Goal: Find specific page/section: Find specific page/section

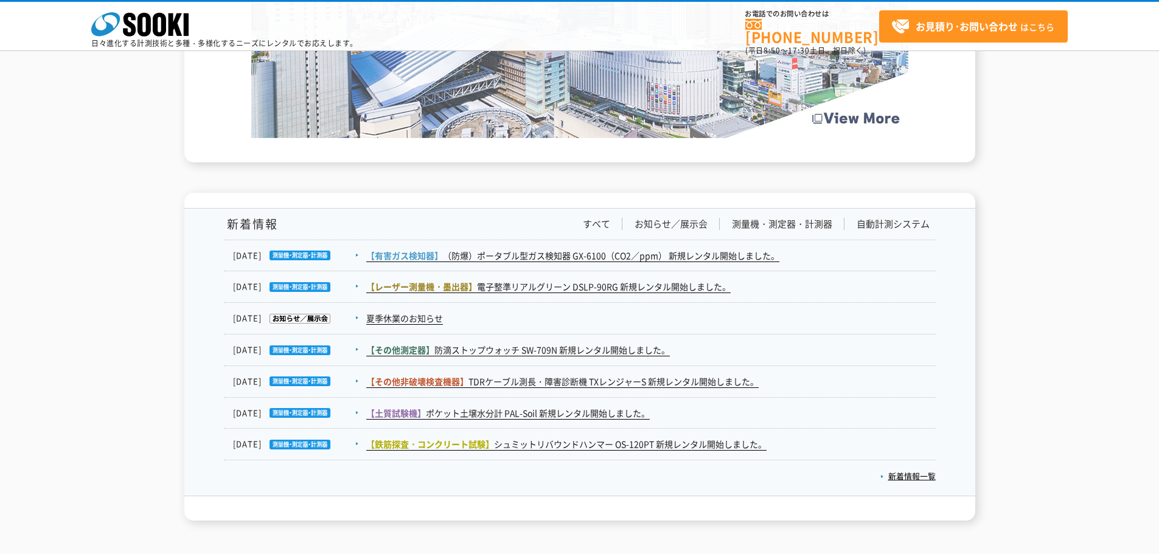
scroll to position [1998, 0]
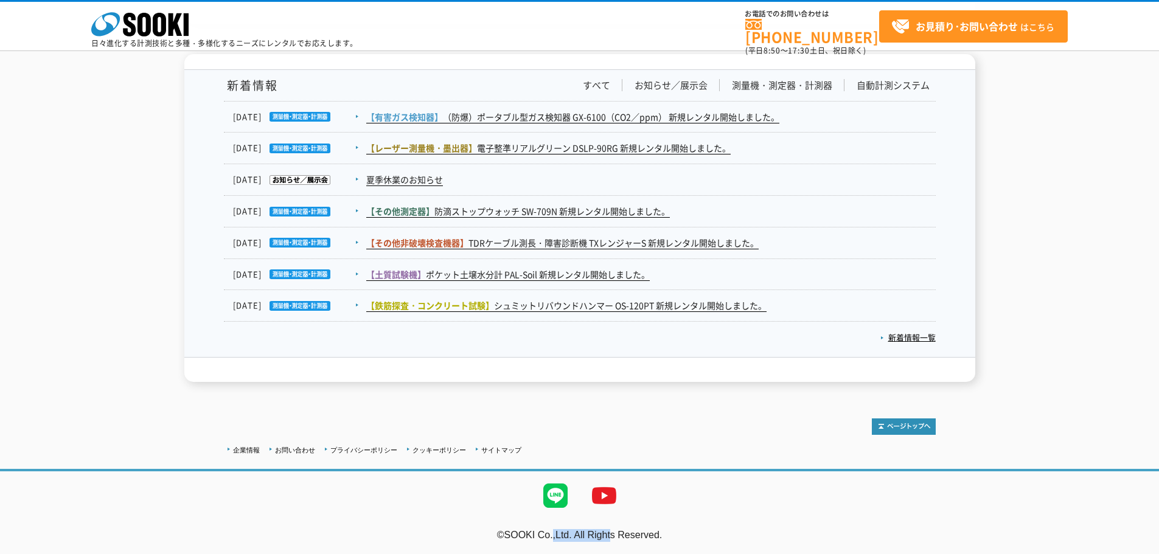
drag, startPoint x: 499, startPoint y: 533, endPoint x: 576, endPoint y: 536, distance: 76.7
click at [576, 536] on address "©SOOKI Co.,Ltd. All Rights Reserved." at bounding box center [579, 536] width 1159 height 13
copy address "SOOKI Co.,Ltd."
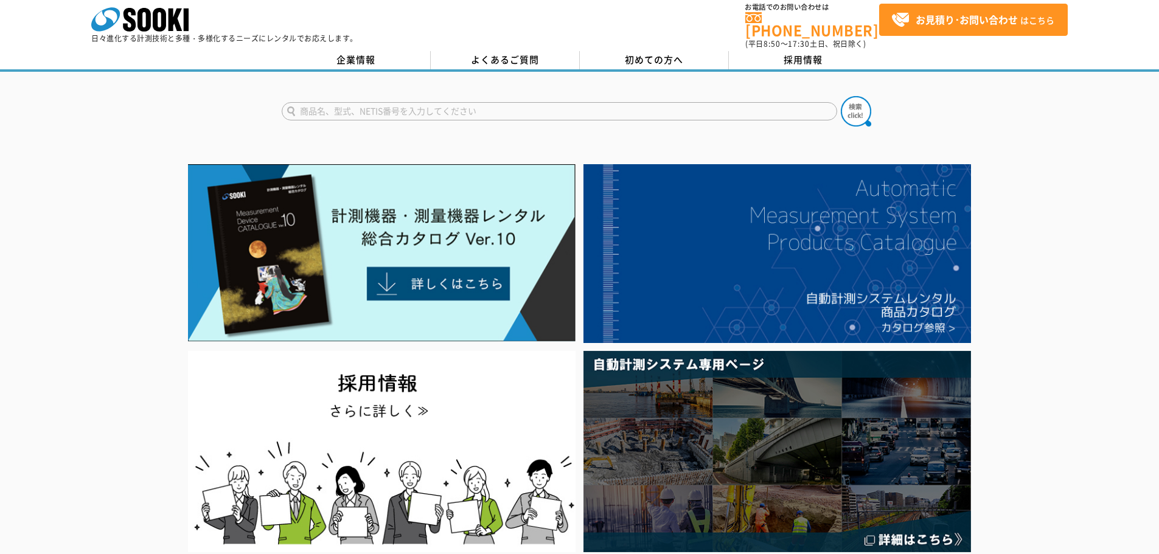
scroll to position [0, 0]
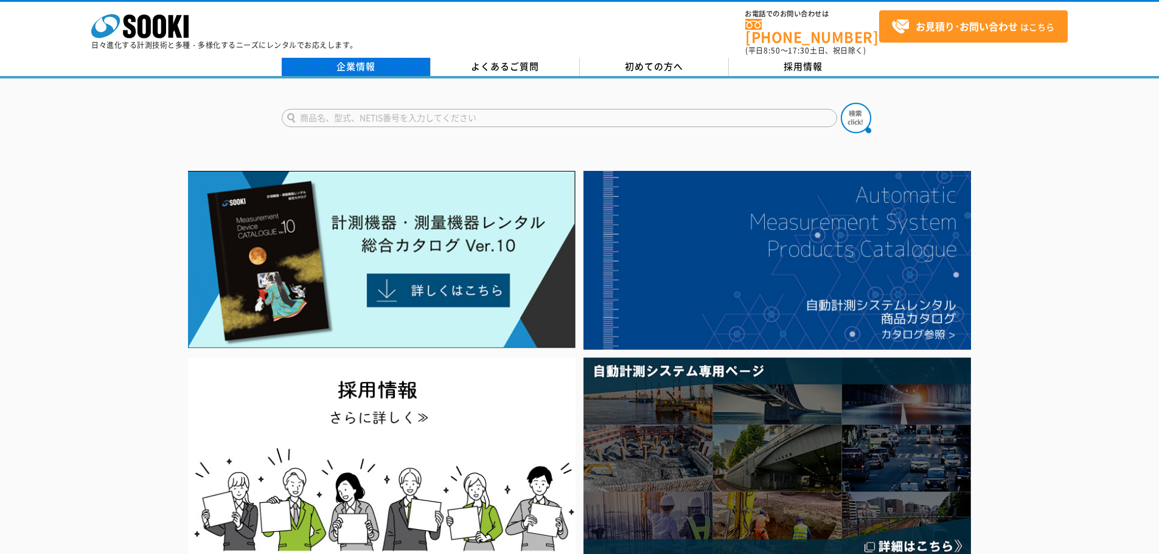
click at [352, 58] on link "企業情報" at bounding box center [356, 67] width 149 height 18
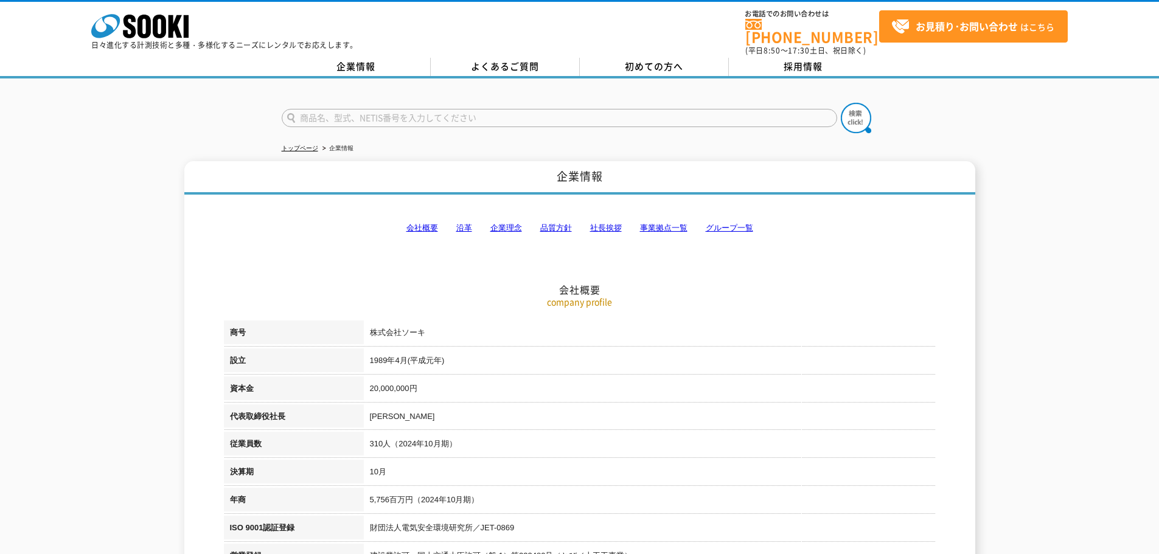
click at [428, 223] on link "会社概要" at bounding box center [423, 227] width 32 height 9
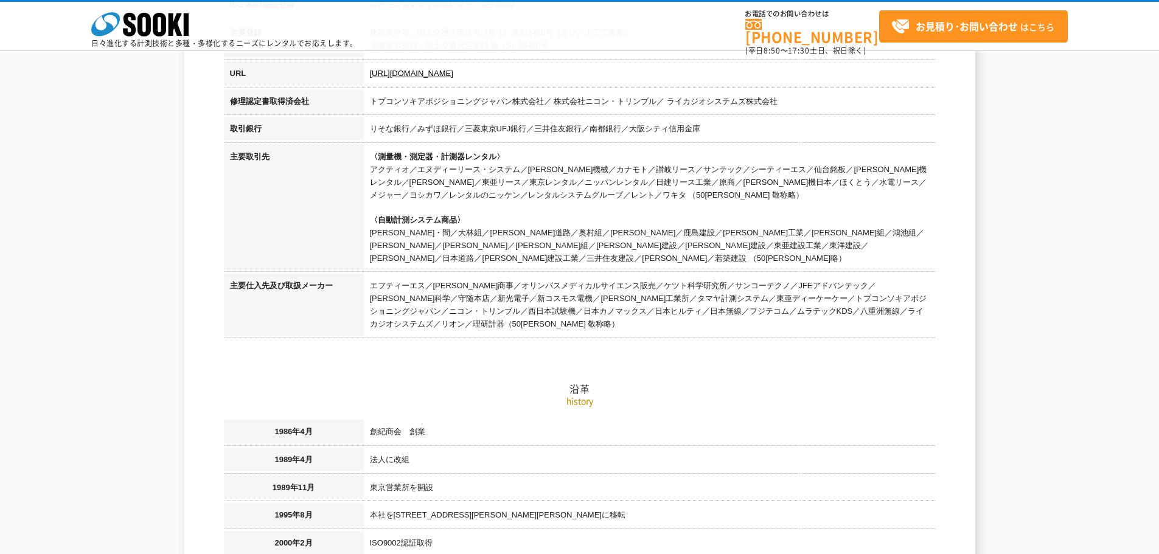
scroll to position [580, 0]
